Goal: Navigation & Orientation: Find specific page/section

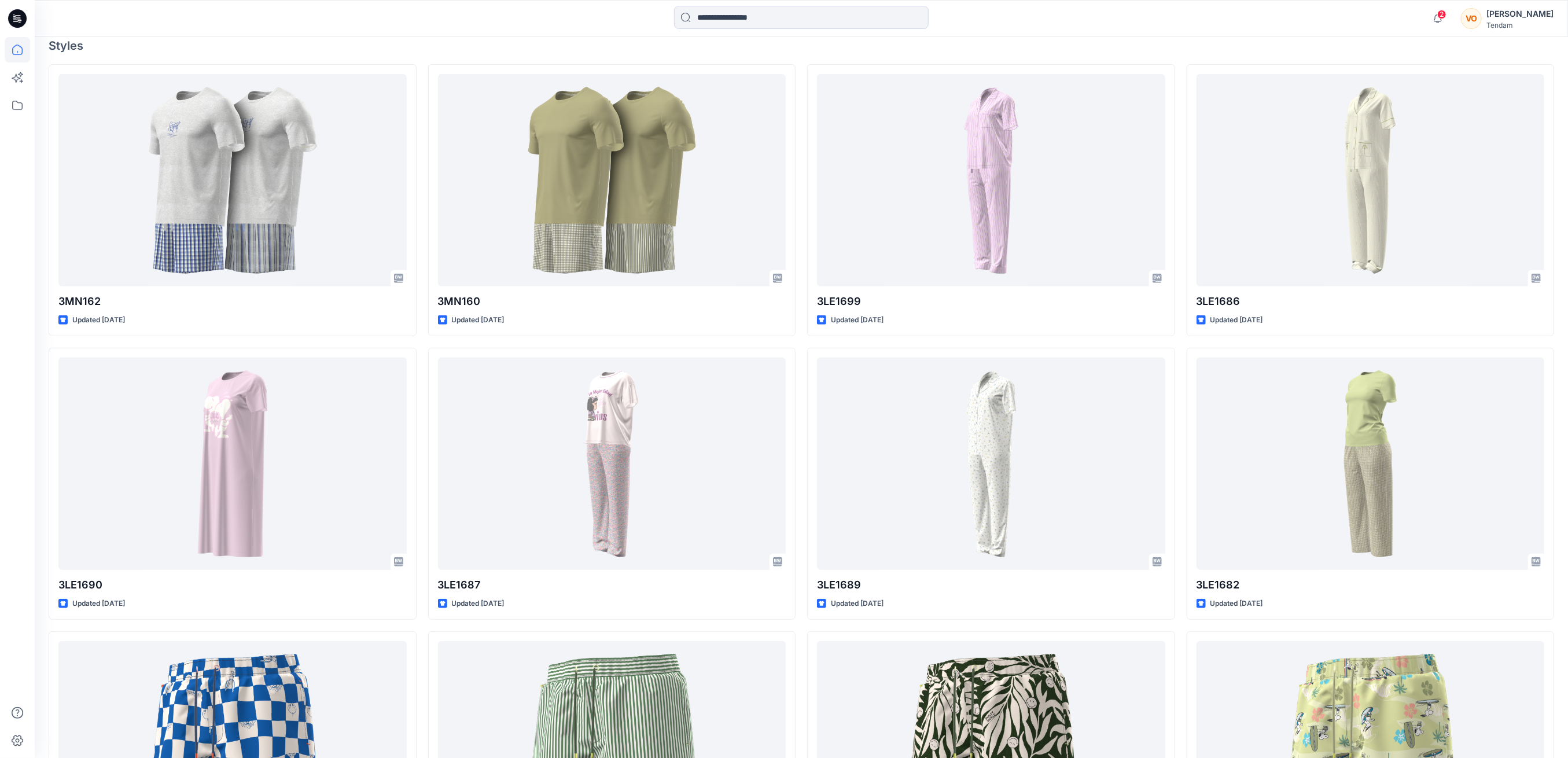
scroll to position [385, 0]
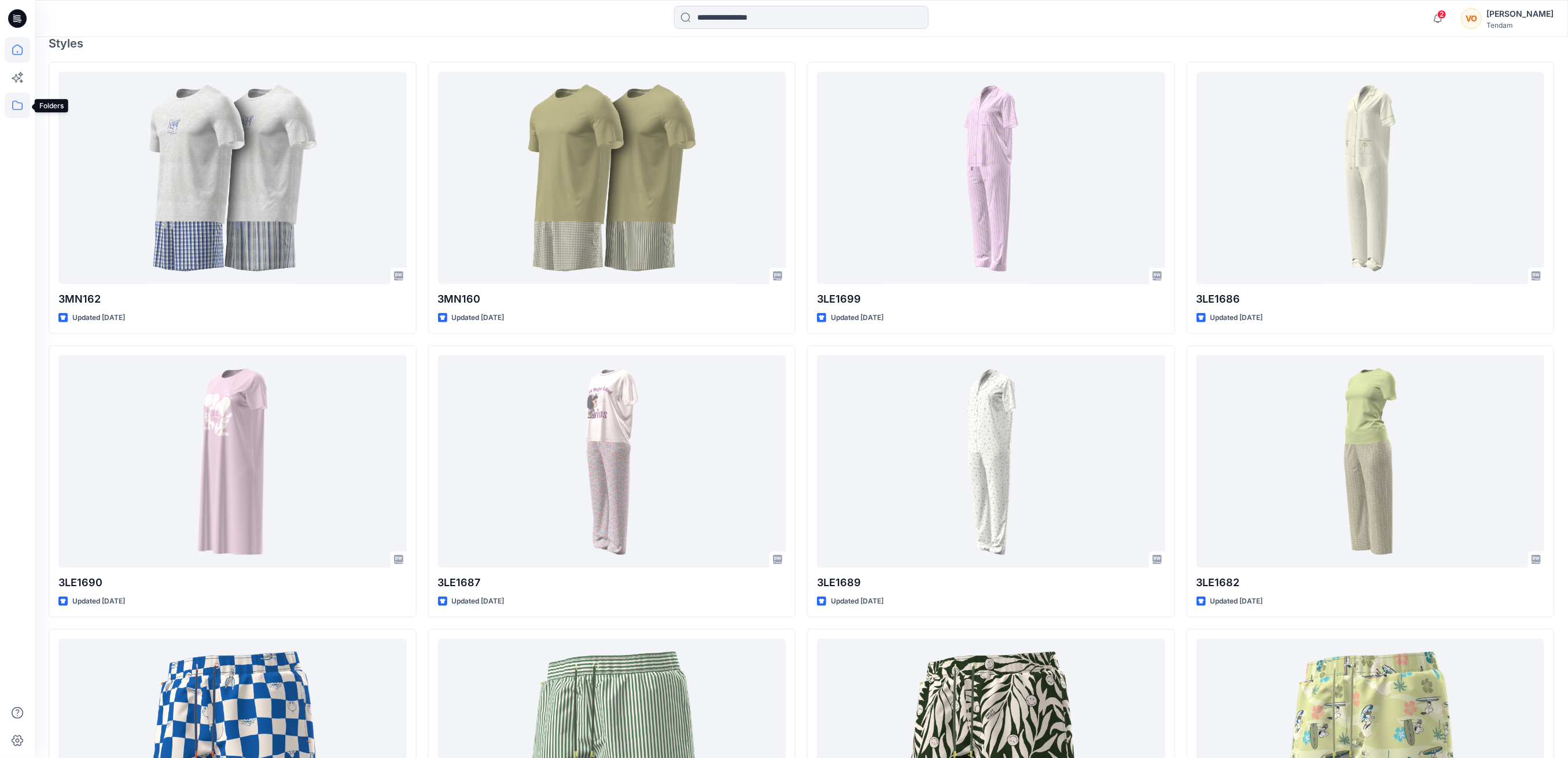
click at [11, 102] on icon at bounding box center [17, 105] width 26 height 26
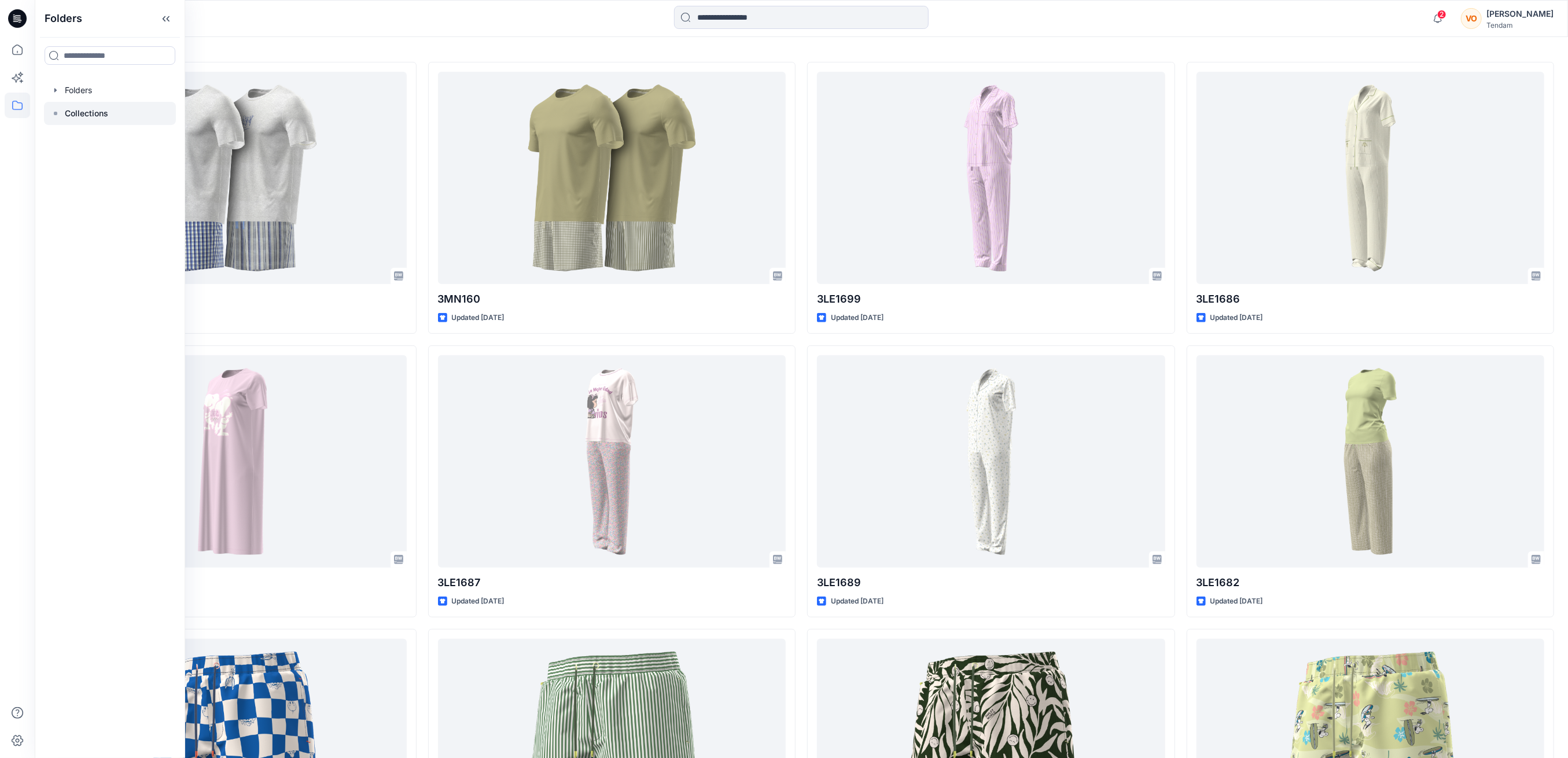
click at [95, 107] on p "Collections" at bounding box center [86, 113] width 44 height 14
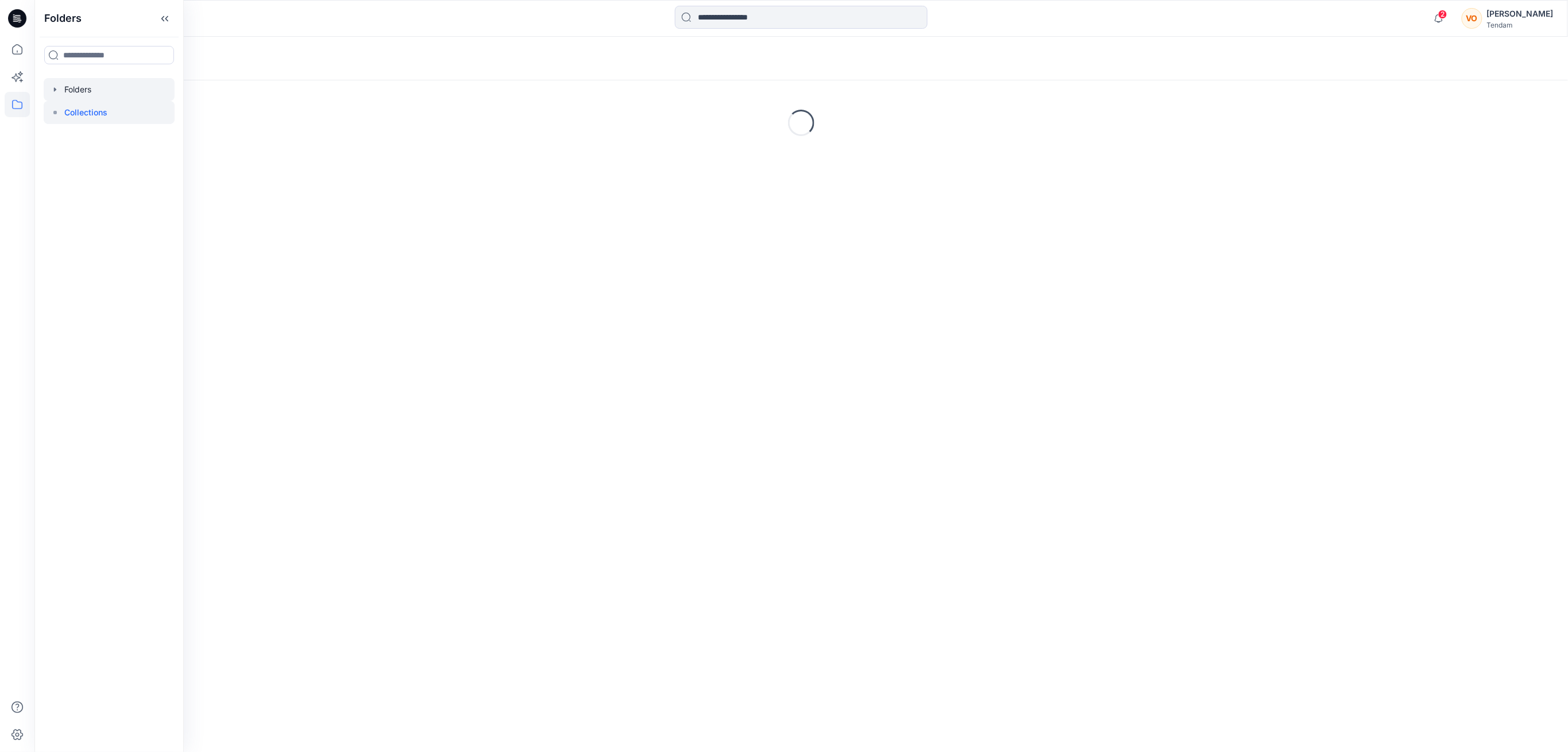
click at [80, 92] on div at bounding box center [109, 90] width 131 height 23
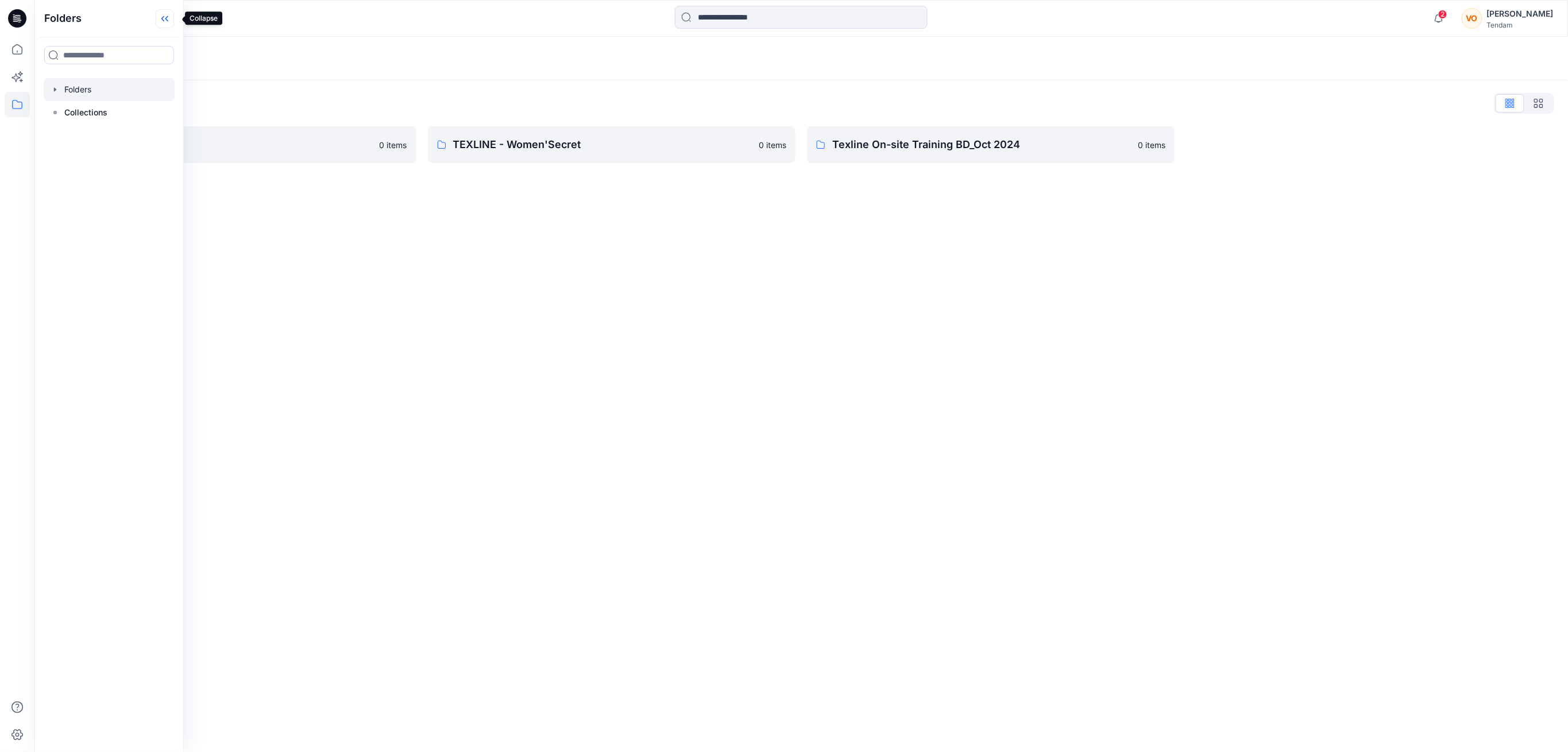
click at [174, 19] on icon at bounding box center [165, 18] width 18 height 19
click at [667, 145] on p "TEXLINE - Women'Secret" at bounding box center [602, 144] width 299 height 16
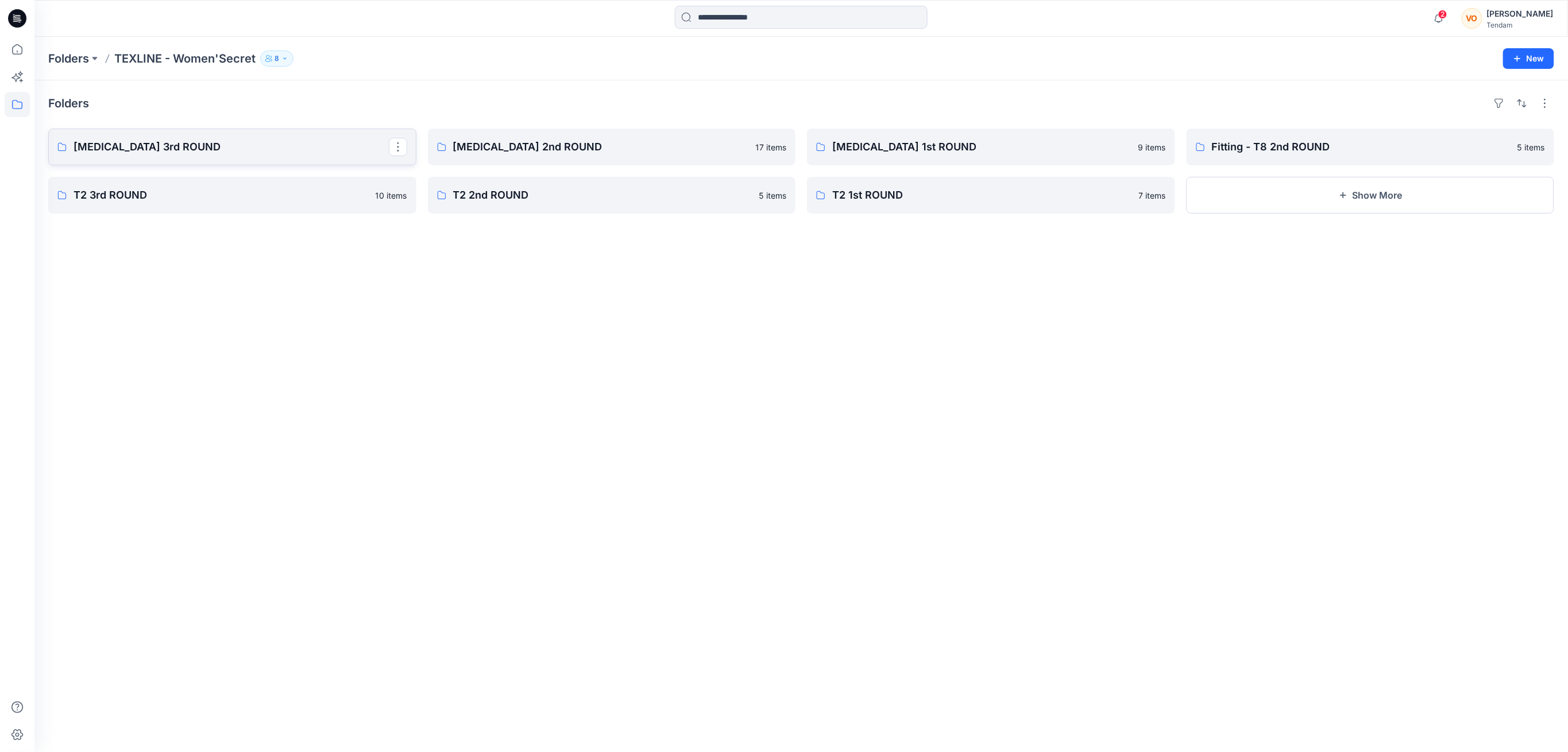
click at [201, 146] on p "[MEDICAL_DATA] 3rd ROUND" at bounding box center [230, 146] width 315 height 16
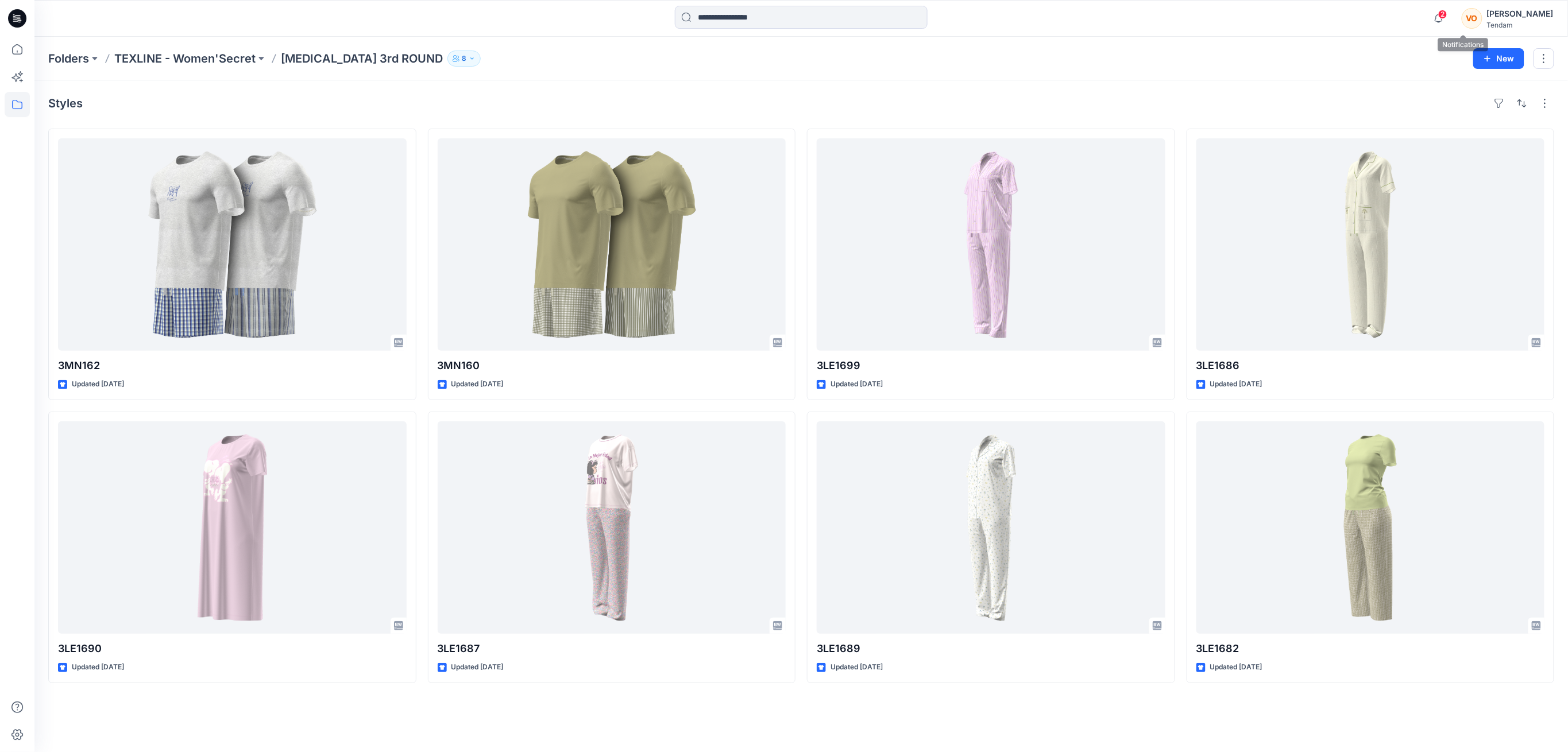
click at [1450, 12] on icon "button" at bounding box center [1439, 18] width 22 height 23
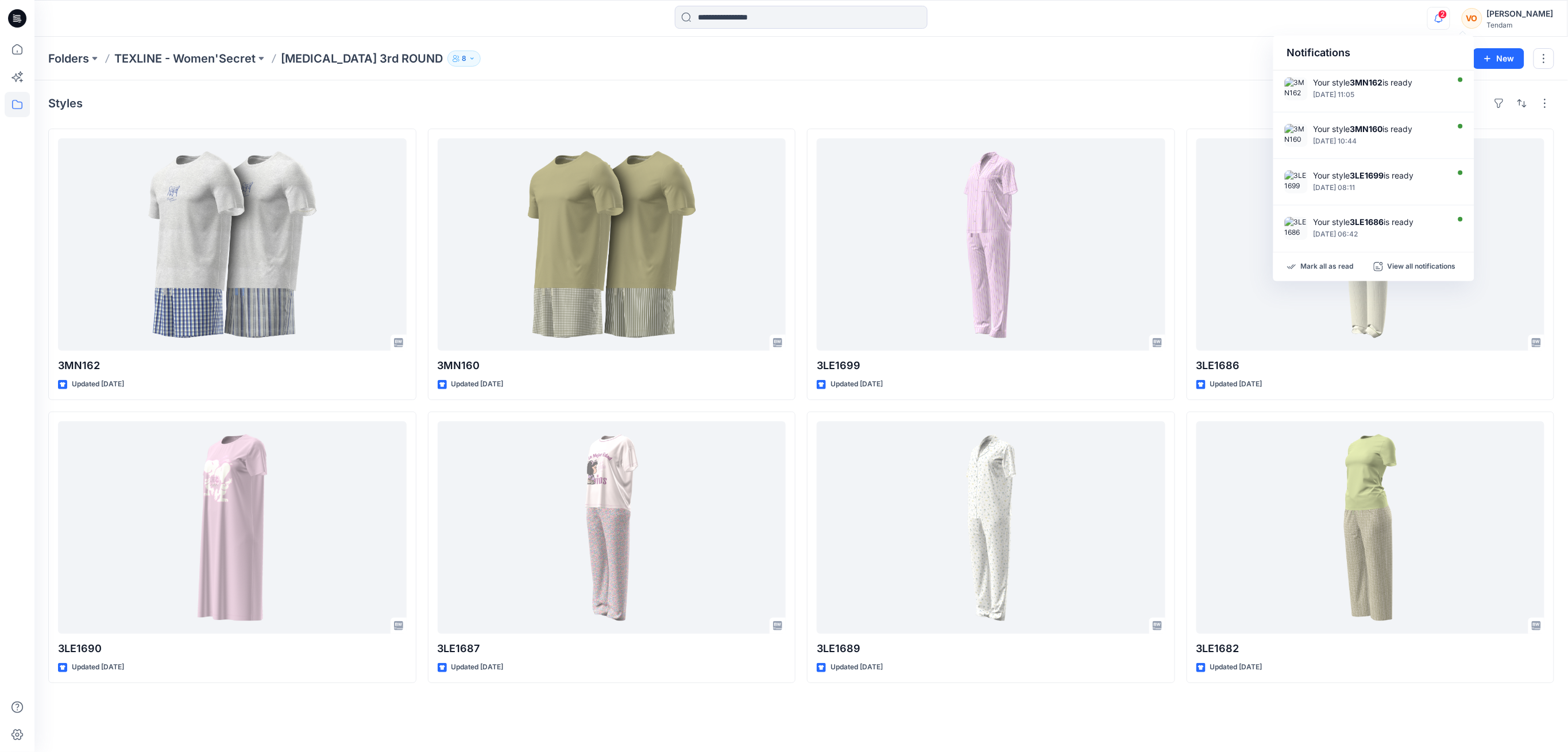
click at [1112, 80] on div "Folders TEXLINE - Women'Secret [MEDICAL_DATA] 3rd ROUND 8 New" at bounding box center [801, 58] width 1534 height 43
